Goal: Transaction & Acquisition: Obtain resource

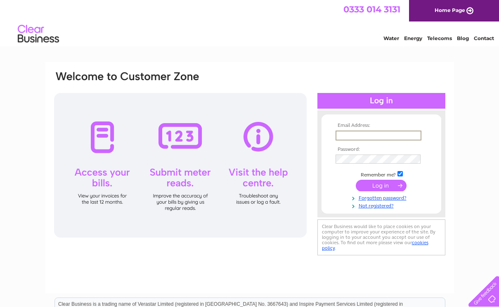
click at [349, 136] on input "text" at bounding box center [379, 136] width 86 height 10
type input "marcella@countrywideparkhomes.co.uk"
click at [388, 184] on input "submit" at bounding box center [381, 186] width 51 height 12
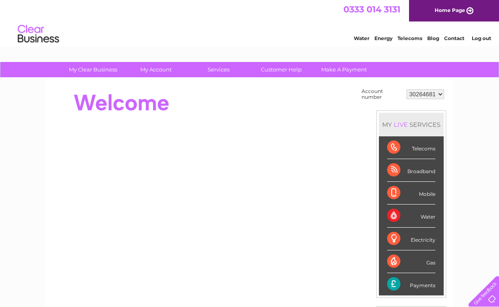
click at [443, 92] on select "30264681 30274377 30274457 30274462 30274465 30274466 30274545 30274547 30274550" at bounding box center [426, 94] width 38 height 10
click at [407, 89] on select "30264681 30274377 30274457 30274462 30274465 30274466 30274545 30274547 30274550" at bounding box center [426, 94] width 38 height 10
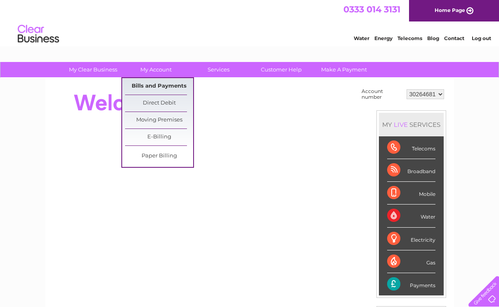
click at [153, 84] on link "Bills and Payments" at bounding box center [159, 86] width 68 height 17
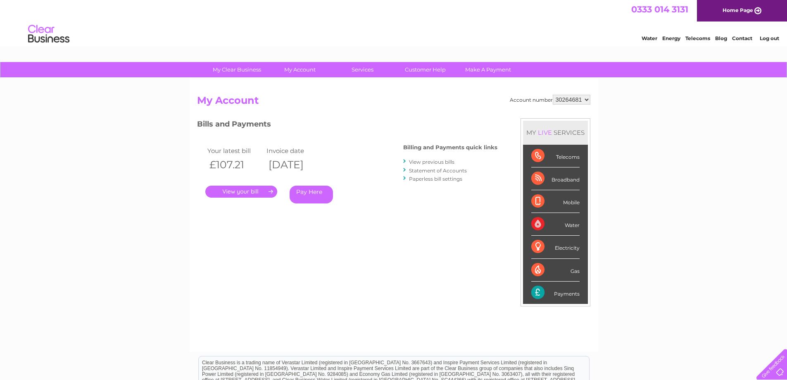
click at [235, 192] on link "." at bounding box center [241, 191] width 72 height 12
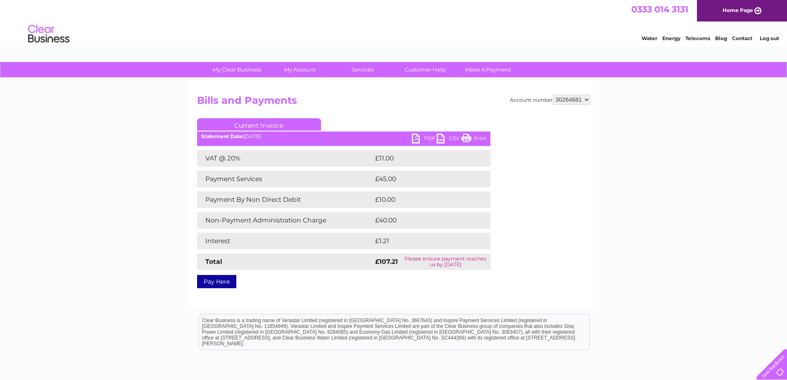
click at [413, 138] on link "PDF" at bounding box center [424, 139] width 25 height 12
click at [589, 100] on select "30264681 30274377 30274457 30274462 30274465 30274466 30274545 30274547 30274550" at bounding box center [572, 100] width 38 height 10
select select "30274377"
click at [553, 95] on select "30264681 30274377 30274457 30274462 30274465 30274466 30274545 30274547 30274550" at bounding box center [572, 100] width 38 height 10
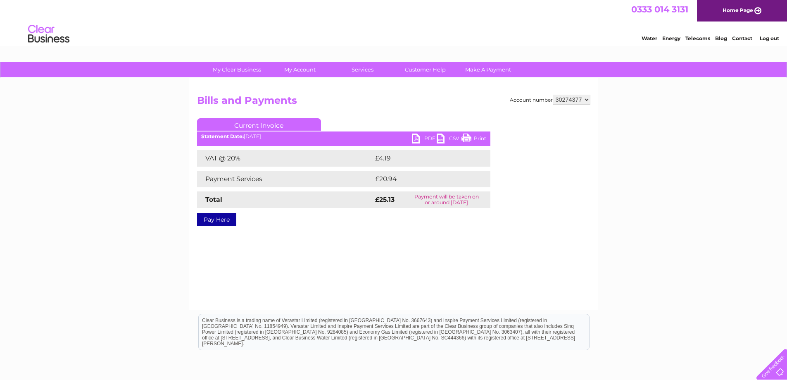
click at [417, 138] on link "PDF" at bounding box center [424, 139] width 25 height 12
click at [585, 101] on select "30264681 30274377 30274457 30274462 30274465 30274466 30274545 30274547 30274550" at bounding box center [572, 100] width 38 height 10
select select "30274457"
click at [553, 95] on select "30264681 30274377 30274457 30274462 30274465 30274466 30274545 30274547 30274550" at bounding box center [572, 100] width 38 height 10
click at [419, 138] on link "PDF" at bounding box center [424, 139] width 25 height 12
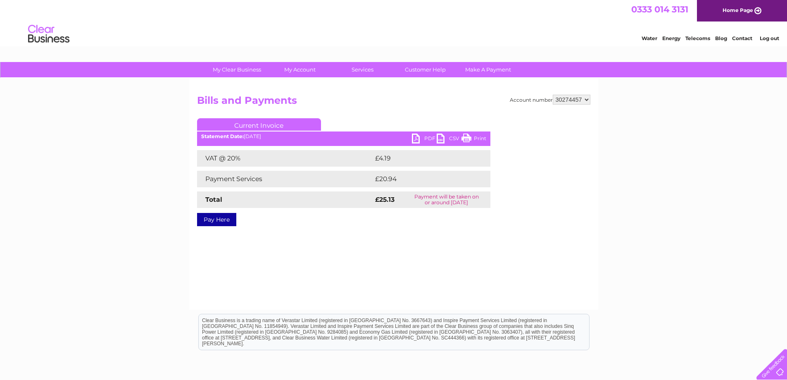
click at [585, 100] on select "30264681 30274377 30274457 30274462 30274465 30274466 30274545 30274547 30274550" at bounding box center [572, 100] width 38 height 10
select select "30274462"
click at [553, 95] on select "30264681 30274377 30274457 30274462 30274465 30274466 30274545 30274547 30274550" at bounding box center [572, 100] width 38 height 10
click at [415, 137] on link "PDF" at bounding box center [424, 139] width 25 height 12
click at [586, 98] on select "30264681 30274377 30274457 30274462 30274465 30274466 30274545 30274547 30274550" at bounding box center [572, 100] width 38 height 10
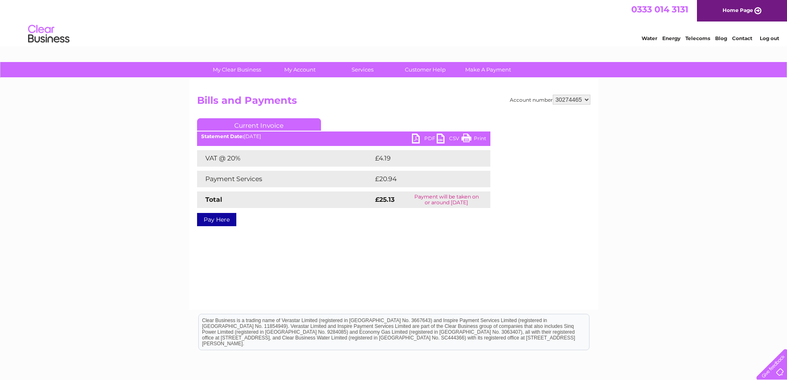
click at [553, 95] on select "30264681 30274377 30274457 30274462 30274465 30274466 30274545 30274547 30274550" at bounding box center [572, 100] width 38 height 10
click at [417, 139] on link "PDF" at bounding box center [424, 139] width 25 height 12
click at [420, 135] on link "PDF" at bounding box center [424, 139] width 25 height 12
click at [414, 139] on link "PDF" at bounding box center [424, 139] width 25 height 12
click at [587, 102] on select "30264681 30274377 30274457 30274462 30274465 30274466 30274545 30274547 30274550" at bounding box center [572, 100] width 38 height 10
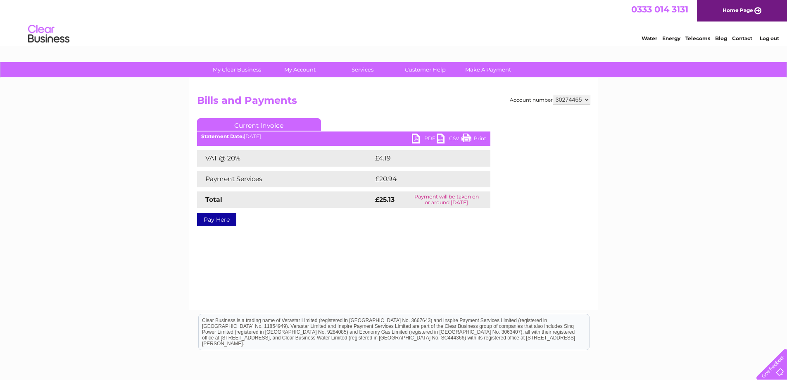
click at [589, 100] on select "30264681 30274377 30274457 30274462 30274465 30274466 30274545 30274547 30274550" at bounding box center [572, 100] width 38 height 10
select select "30274466"
click at [553, 95] on select "30264681 30274377 30274457 30274462 30274465 30274466 30274545 30274547 30274550" at bounding box center [572, 100] width 38 height 10
click at [416, 137] on link "PDF" at bounding box center [424, 139] width 25 height 12
click at [414, 139] on link "PDF" at bounding box center [424, 139] width 25 height 12
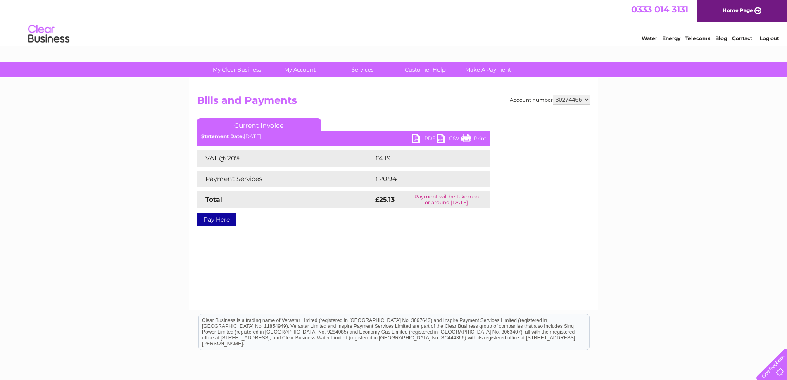
click at [544, 278] on div "Account number 30264681 30274377 30274457 30274462 30274465 30274466 30274545 3…" at bounding box center [393, 193] width 409 height 231
click at [417, 137] on link "PDF" at bounding box center [424, 139] width 25 height 12
click at [418, 136] on link "PDF" at bounding box center [424, 139] width 25 height 12
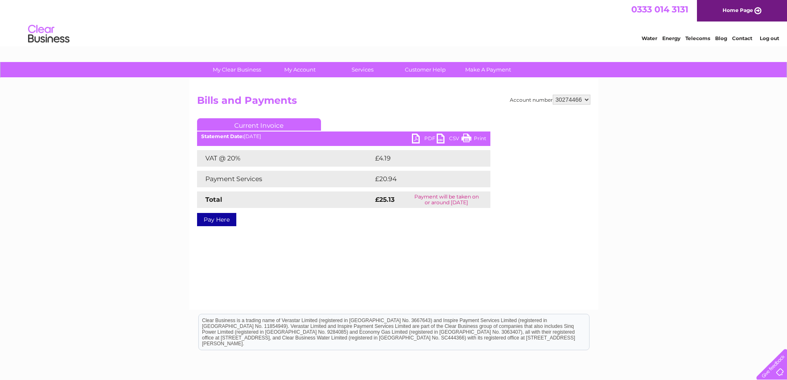
click at [588, 97] on select "30264681 30274377 30274457 30274462 30274465 30274466 30274545 30274547 30274550" at bounding box center [572, 100] width 38 height 10
select select "30274545"
click at [553, 95] on select "30264681 30274377 30274457 30274462 30274465 30274466 30274545 30274547 30274550" at bounding box center [572, 100] width 38 height 10
click at [417, 136] on link "PDF" at bounding box center [424, 139] width 25 height 12
click at [587, 101] on select "30264681 30274377 30274457 30274462 30274465 30274466 30274545 30274547 30274550" at bounding box center [572, 100] width 38 height 10
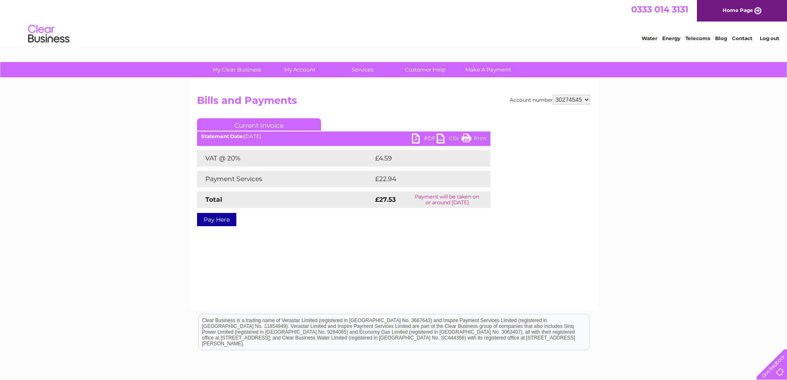
select select "30274465"
click at [553, 95] on select "30264681 30274377 30274457 30274462 30274465 30274466 30274545 30274547 30274550" at bounding box center [572, 100] width 38 height 10
click at [415, 136] on link "PDF" at bounding box center [424, 139] width 25 height 12
click at [585, 102] on select "30264681 30274377 30274457 30274462 30274465 30274466 30274545 30274547 30274550" at bounding box center [572, 100] width 38 height 10
select select "30274547"
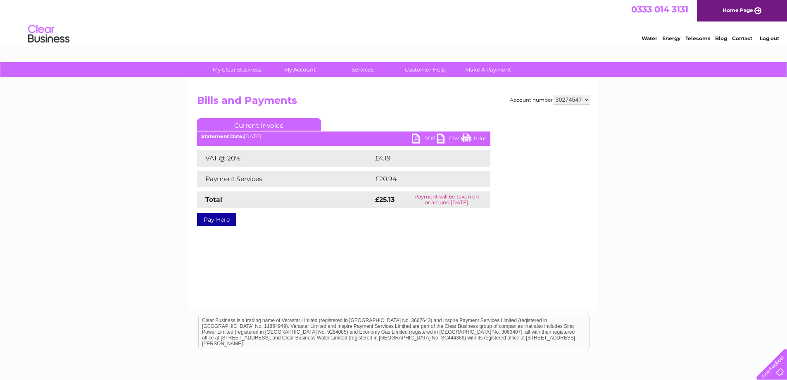
click at [553, 95] on select "30264681 30274377 30274457 30274462 30274465 30274466 30274545 30274547 30274550" at bounding box center [572, 100] width 38 height 10
click at [418, 138] on link "PDF" at bounding box center [424, 139] width 25 height 12
click at [590, 99] on select "30264681 30274377 30274457 30274462 30274465 30274466 30274545 30274547 30274550" at bounding box center [572, 100] width 38 height 10
select select "30274550"
click at [553, 95] on select "30264681 30274377 30274457 30274462 30274465 30274466 30274545 30274547 30274550" at bounding box center [572, 100] width 38 height 10
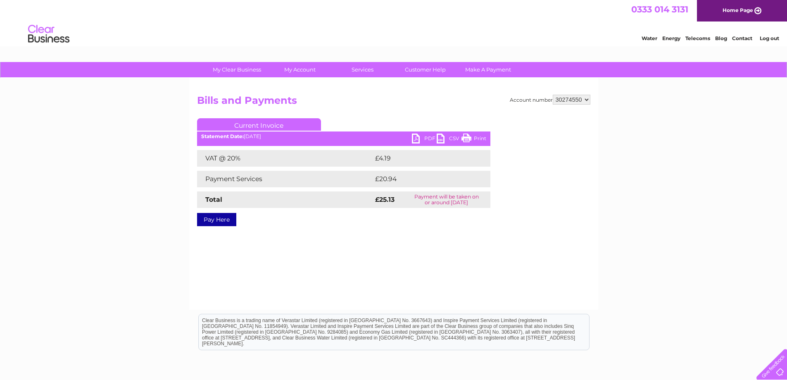
click at [415, 138] on link "PDF" at bounding box center [424, 139] width 25 height 12
click at [588, 100] on select "30264681 30274377 30274457 30274462 30274465 30274466 30274545 30274547 30274550" at bounding box center [572, 100] width 38 height 10
